Goal: Task Accomplishment & Management: Use online tool/utility

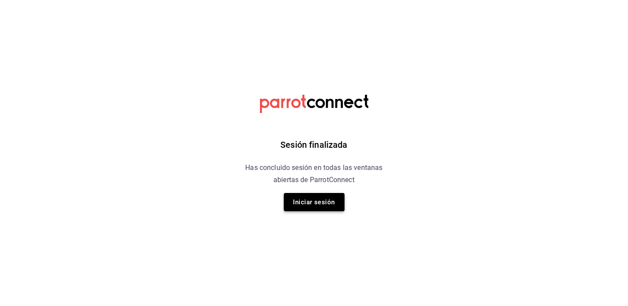
click at [322, 198] on button "Iniciar sesión" at bounding box center [314, 202] width 61 height 18
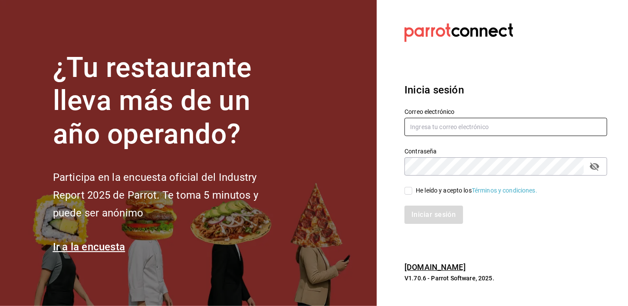
type input "[EMAIL_ADDRESS][DOMAIN_NAME]"
click at [408, 191] on input "He leído y acepto los Términos y condiciones." at bounding box center [409, 191] width 8 height 8
checkbox input "true"
click at [408, 204] on div "Iniciar sesión" at bounding box center [500, 209] width 213 height 29
click at [414, 216] on button "Iniciar sesión" at bounding box center [434, 214] width 59 height 18
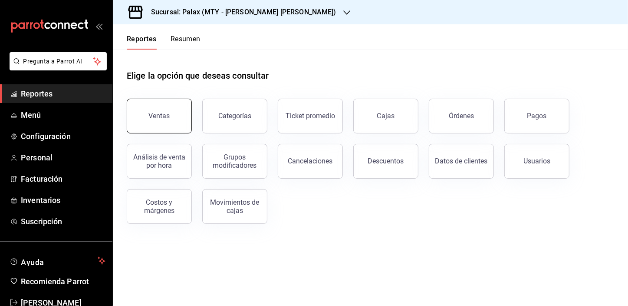
click at [174, 119] on button "Ventas" at bounding box center [159, 116] width 65 height 35
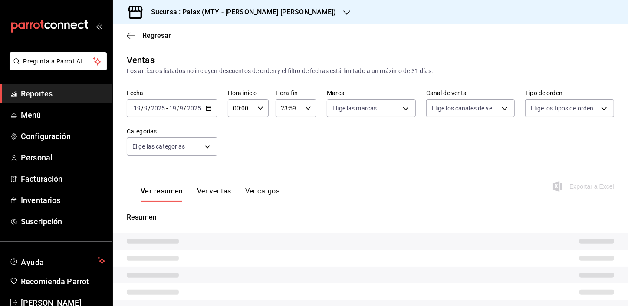
click at [236, 112] on input "00:00" at bounding box center [241, 107] width 26 height 17
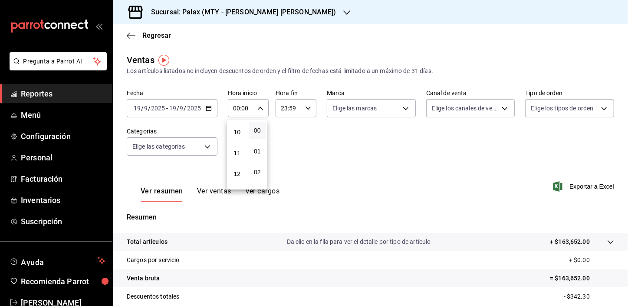
scroll to position [230, 0]
click at [235, 168] on button "13" at bounding box center [237, 170] width 17 height 17
type input "13:00"
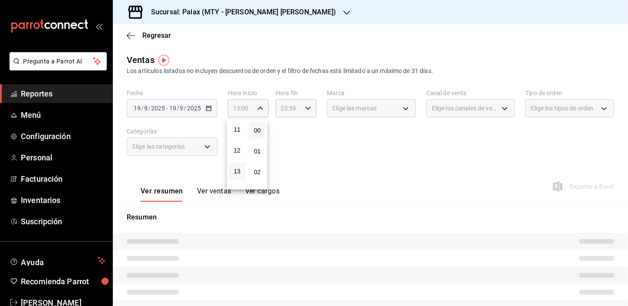
click at [174, 141] on div at bounding box center [314, 153] width 628 height 306
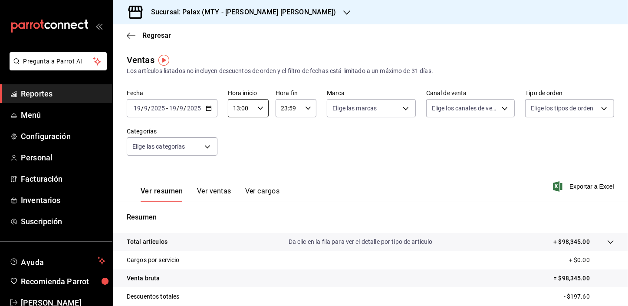
click at [174, 142] on body "Pregunta a Parrot AI Reportes Menú Configuración Personal Facturación Inventari…" at bounding box center [314, 153] width 628 height 306
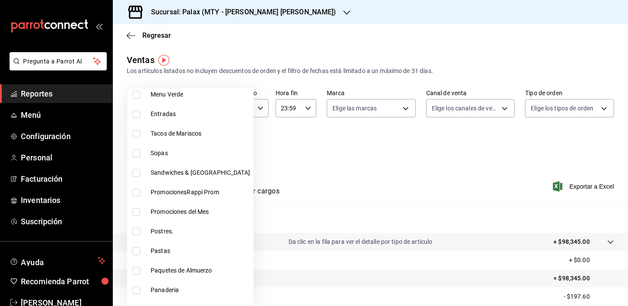
scroll to position [118, 0]
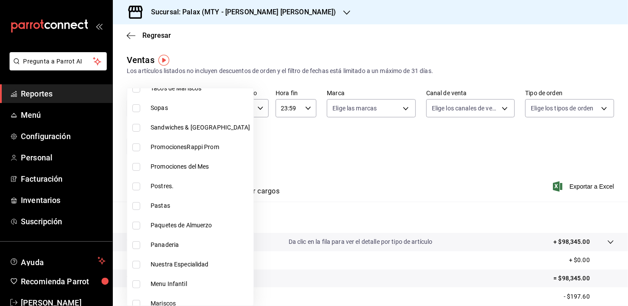
click at [132, 243] on input "checkbox" at bounding box center [136, 245] width 8 height 8
checkbox input "true"
type input "1ceab72d-41dd-42cd-99a7-d415d46efd3f"
click at [286, 157] on div at bounding box center [314, 153] width 628 height 306
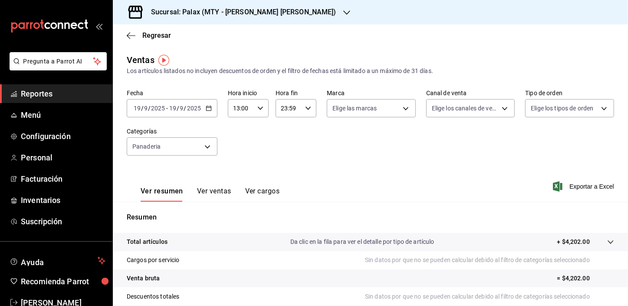
click at [214, 191] on button "Ver ventas" at bounding box center [214, 194] width 34 height 15
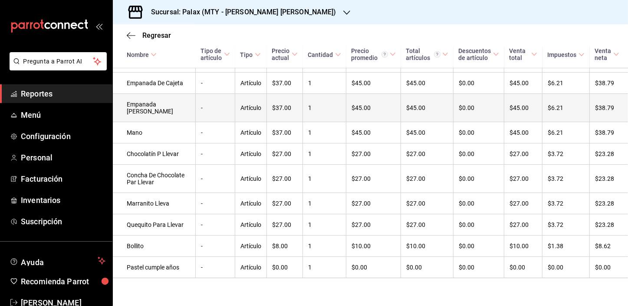
scroll to position [761, 0]
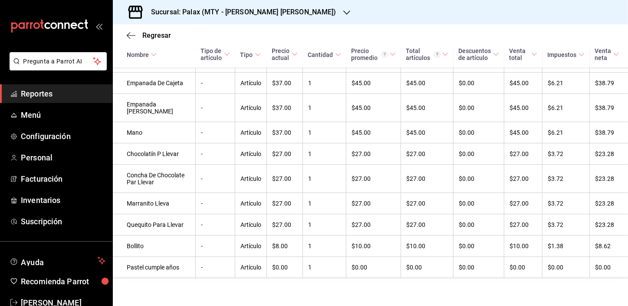
click at [344, 8] on div at bounding box center [347, 12] width 7 height 9
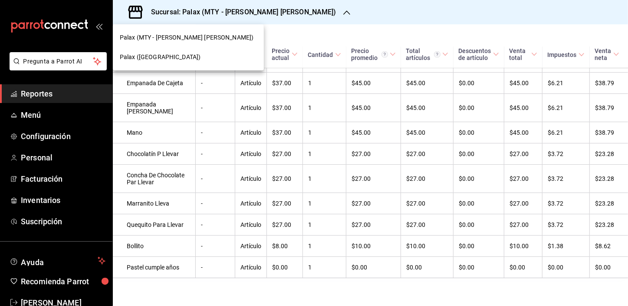
click at [162, 53] on span "Palax (Guadalupe)" at bounding box center [160, 57] width 81 height 9
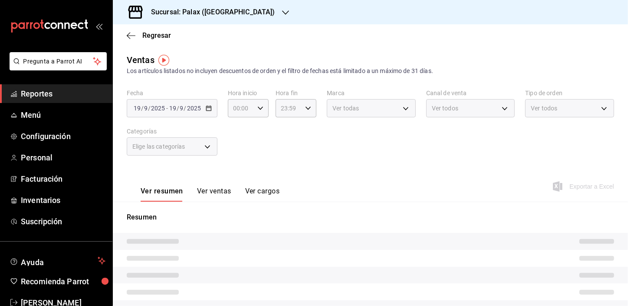
click at [219, 189] on button "Ver ventas" at bounding box center [214, 194] width 34 height 15
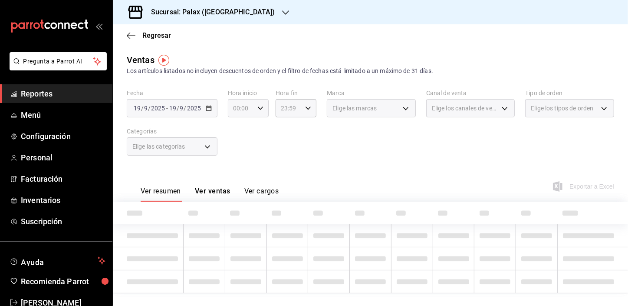
type input "13:00"
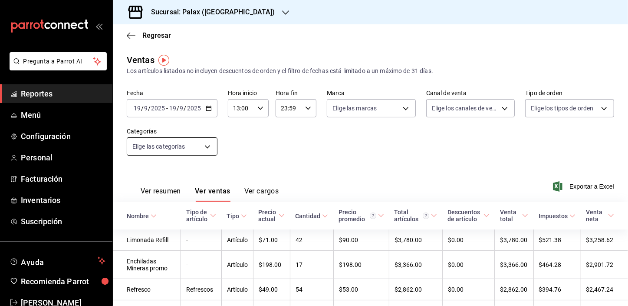
click at [187, 152] on body "Pregunta a Parrot AI Reportes Menú Configuración Personal Facturación Inventari…" at bounding box center [314, 153] width 628 height 306
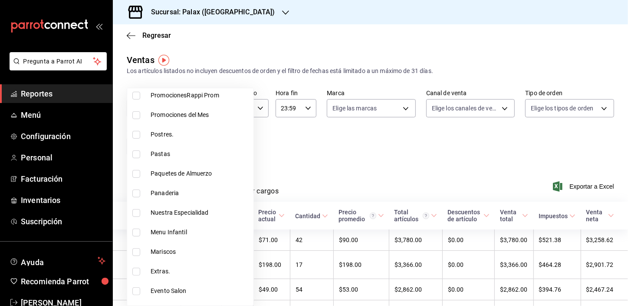
scroll to position [118, 0]
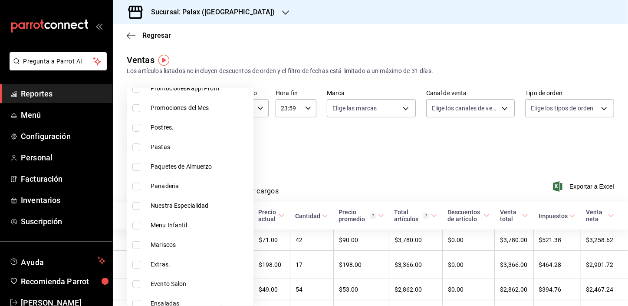
click at [133, 178] on li "Panaderia" at bounding box center [190, 186] width 126 height 20
type input "90d14028-a2c9-4fb8-b762-41d9ea373592"
checkbox input "true"
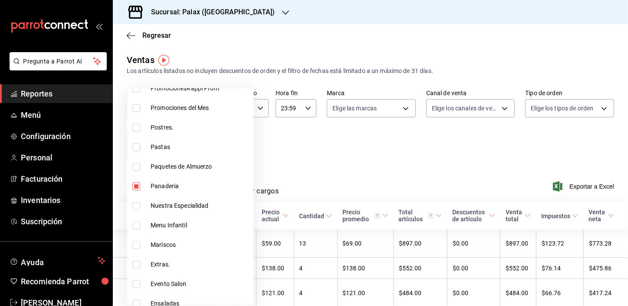
click at [293, 160] on div at bounding box center [314, 153] width 628 height 306
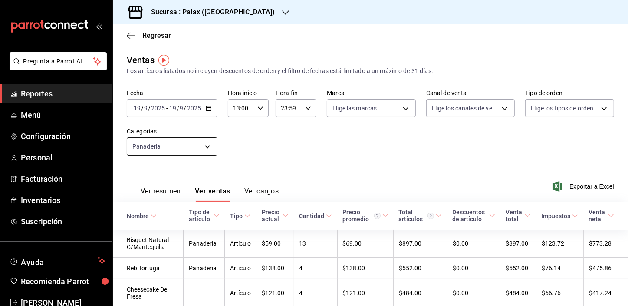
click at [157, 150] on body "Pregunta a Parrot AI Reportes Menú Configuración Personal Facturación Inventari…" at bounding box center [314, 153] width 628 height 306
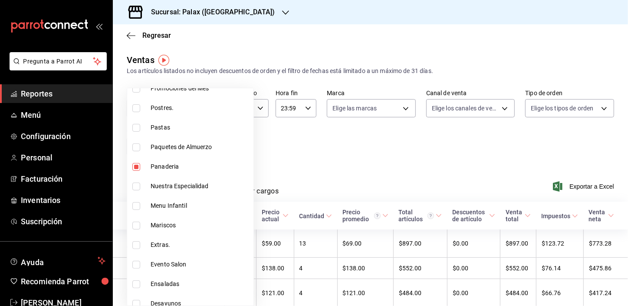
scroll to position [197, 0]
click at [139, 103] on input "checkbox" at bounding box center [136, 107] width 8 height 8
checkbox input "false"
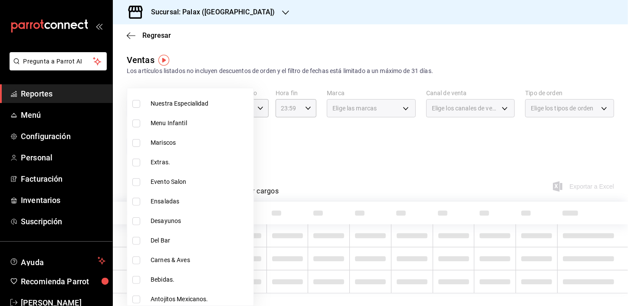
scroll to position [316, 0]
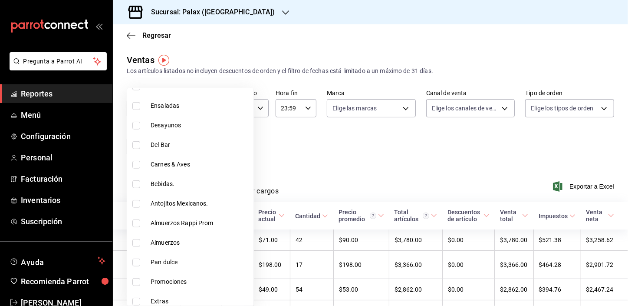
click at [133, 184] on input "checkbox" at bounding box center [136, 184] width 8 height 8
checkbox input "true"
type input "4b82141e-e12f-4992-9202-ab169af21a46"
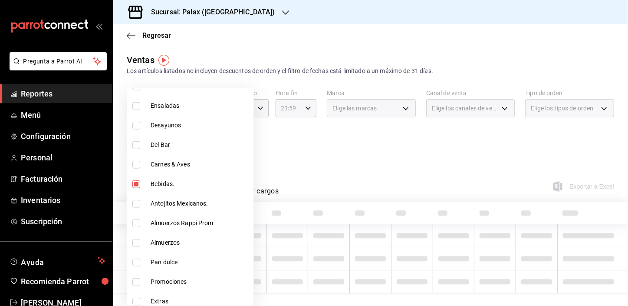
click at [327, 145] on div at bounding box center [314, 153] width 628 height 306
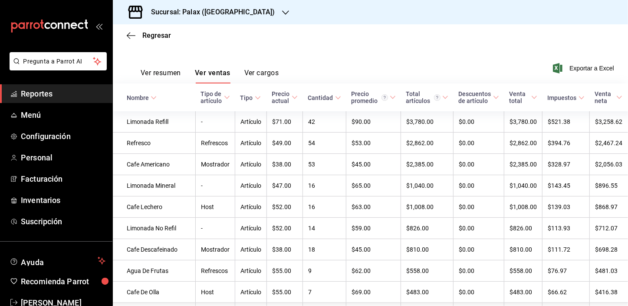
scroll to position [79, 0]
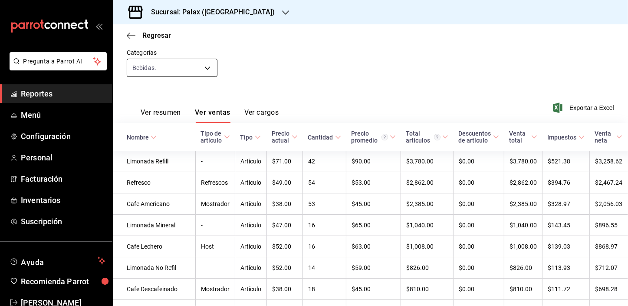
click at [192, 69] on body "Pregunta a Parrot AI Reportes Menú Configuración Personal Facturación Inventari…" at bounding box center [314, 153] width 628 height 306
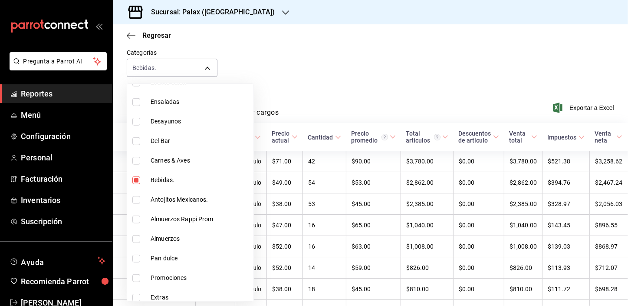
scroll to position [316, 0]
click at [133, 178] on input "checkbox" at bounding box center [136, 180] width 8 height 8
checkbox input "false"
click at [139, 137] on input "checkbox" at bounding box center [136, 141] width 8 height 8
checkbox input "true"
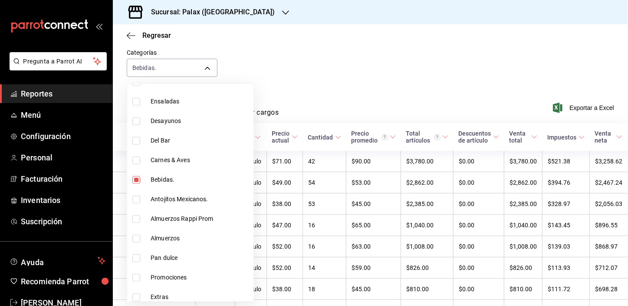
type input "e5fa14e2-c7bb-4afd-b0cf-6d1a2447c4a1"
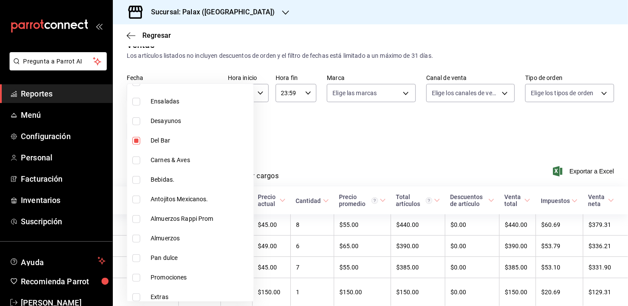
scroll to position [79, 0]
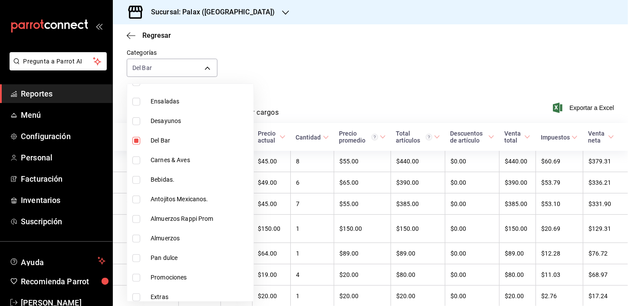
drag, startPoint x: 292, startPoint y: 139, endPoint x: 313, endPoint y: 99, distance: 44.9
click at [312, 113] on div at bounding box center [314, 153] width 628 height 306
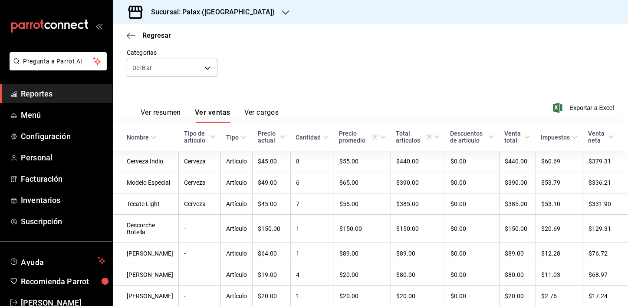
click at [315, 94] on div "Ver todas Sin categoría Tacos de Mariscos Sopas Sandwiches & Hamburg Promocione…" at bounding box center [314, 153] width 628 height 306
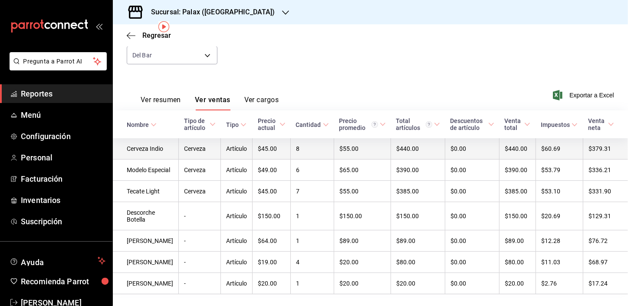
scroll to position [31, 0]
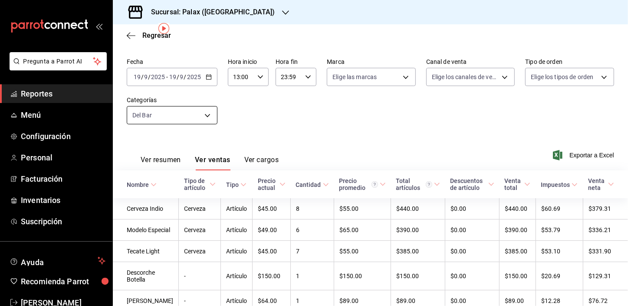
click at [184, 117] on body "Pregunta a Parrot AI Reportes Menú Configuración Personal Facturación Inventari…" at bounding box center [314, 153] width 628 height 306
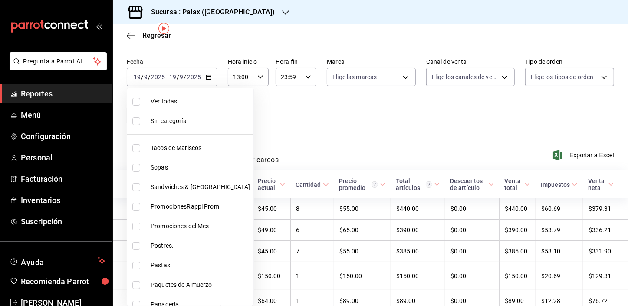
scroll to position [118, 0]
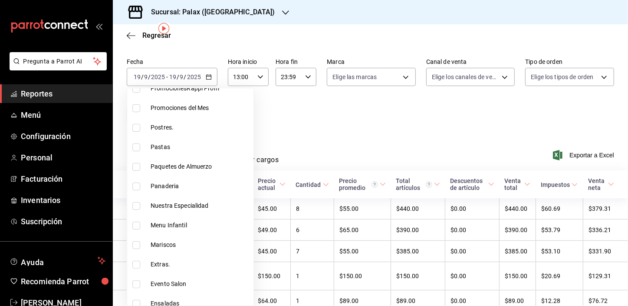
drag, startPoint x: 492, startPoint y: 66, endPoint x: 456, endPoint y: 103, distance: 51.6
click at [489, 68] on div at bounding box center [314, 153] width 628 height 306
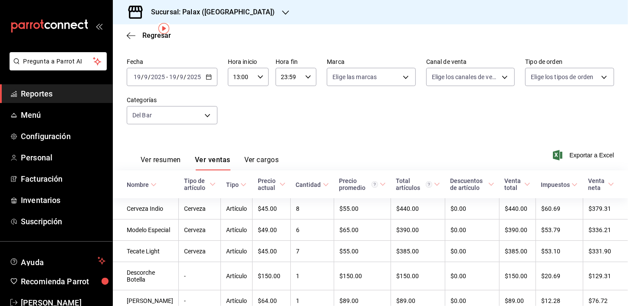
click at [443, 121] on div "Ver todas Sin categoría Tacos de Mariscos Sopas Sandwiches & Hamburg Promocione…" at bounding box center [314, 153] width 628 height 306
